Goal: Use online tool/utility: Utilize a website feature to perform a specific function

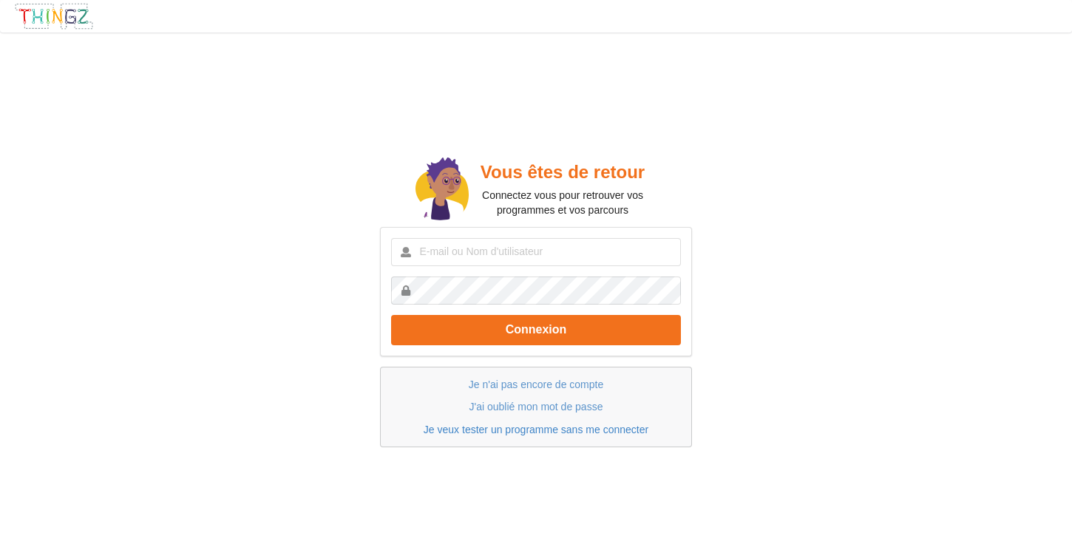
click at [534, 430] on link "Je veux tester un programme sans me connecter" at bounding box center [536, 430] width 225 height 12
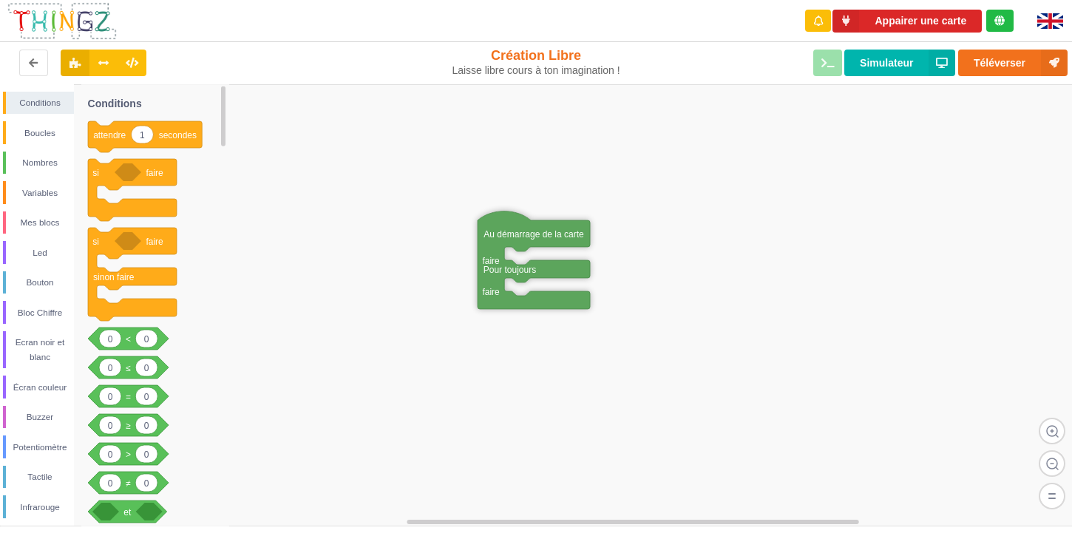
drag, startPoint x: 654, startPoint y: 259, endPoint x: 414, endPoint y: 183, distance: 252.0
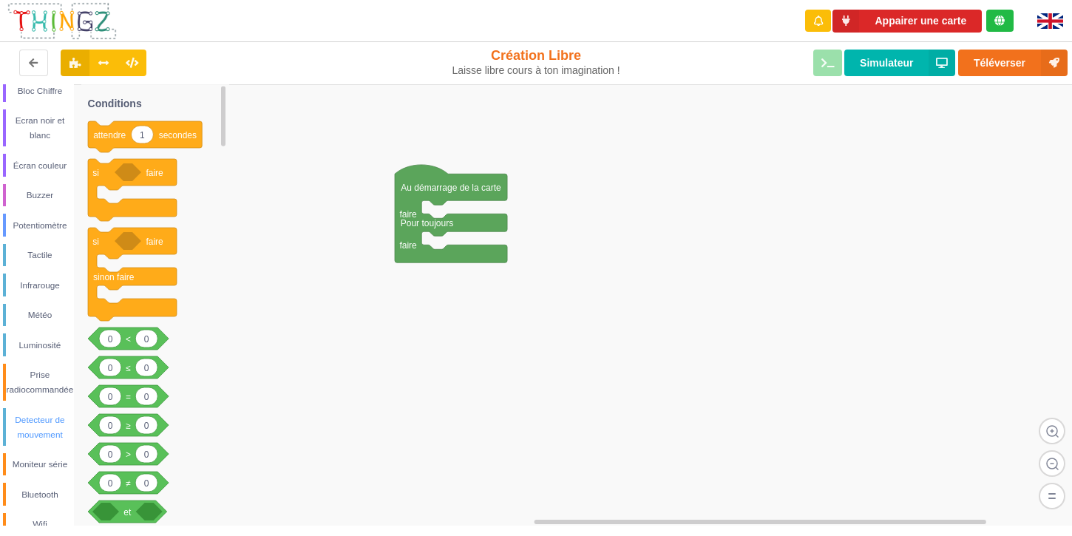
scroll to position [221, 0]
click at [41, 517] on div "Wifi" at bounding box center [40, 524] width 68 height 15
click at [64, 21] on img at bounding box center [62, 20] width 111 height 39
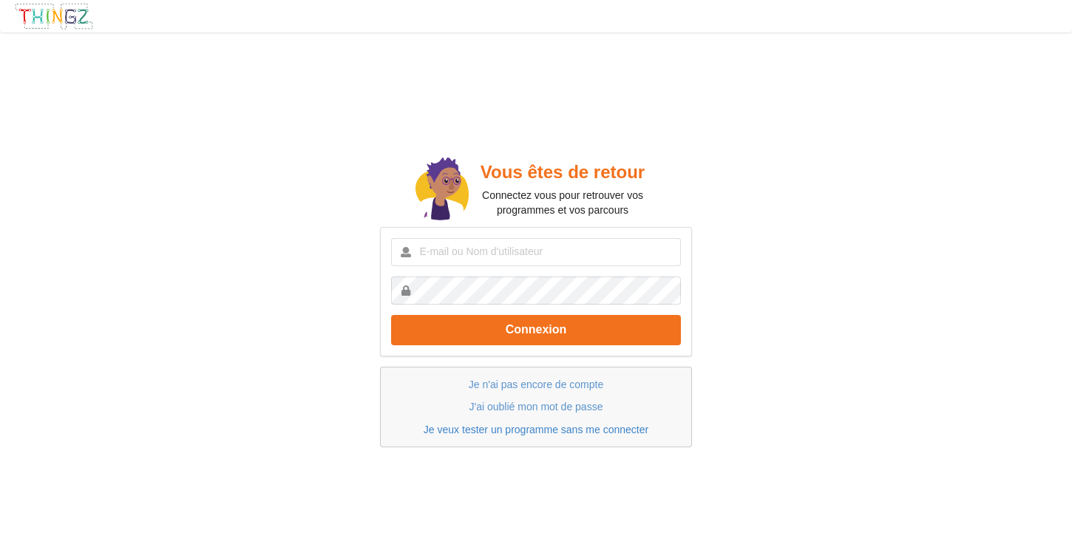
click at [534, 428] on link "Je veux tester un programme sans me connecter" at bounding box center [536, 430] width 225 height 12
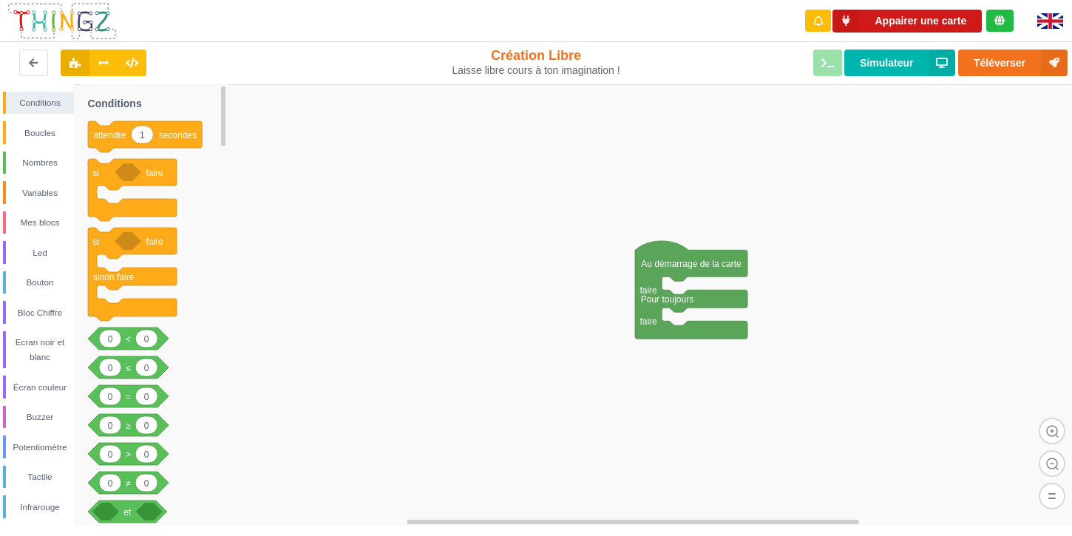
click at [900, 15] on button "Appairer une carte" at bounding box center [906, 21] width 149 height 23
click at [942, 22] on button "Appairer une carte" at bounding box center [906, 21] width 149 height 23
